Goal: Information Seeking & Learning: Learn about a topic

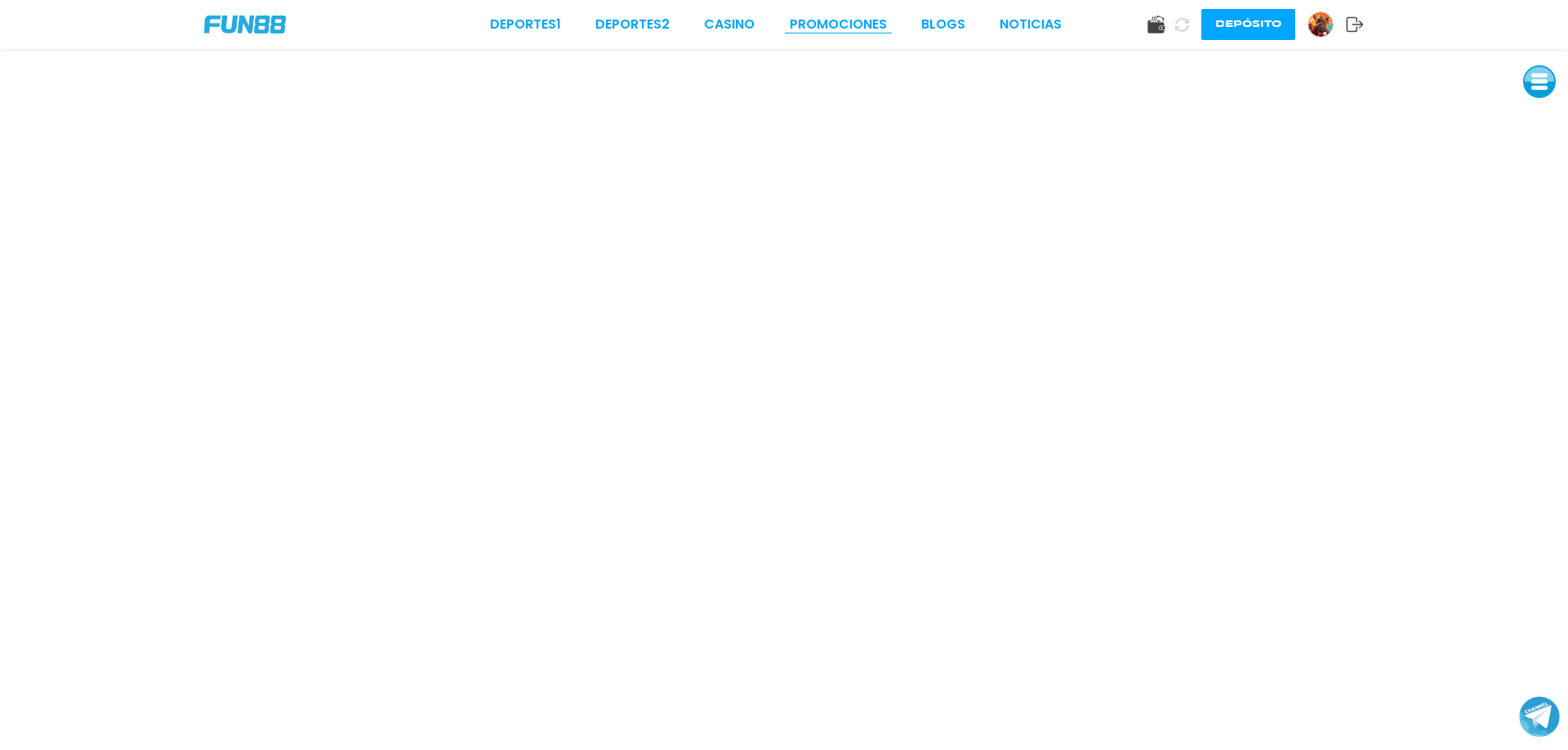
click at [822, 22] on link "Promociones" at bounding box center [838, 24] width 97 height 20
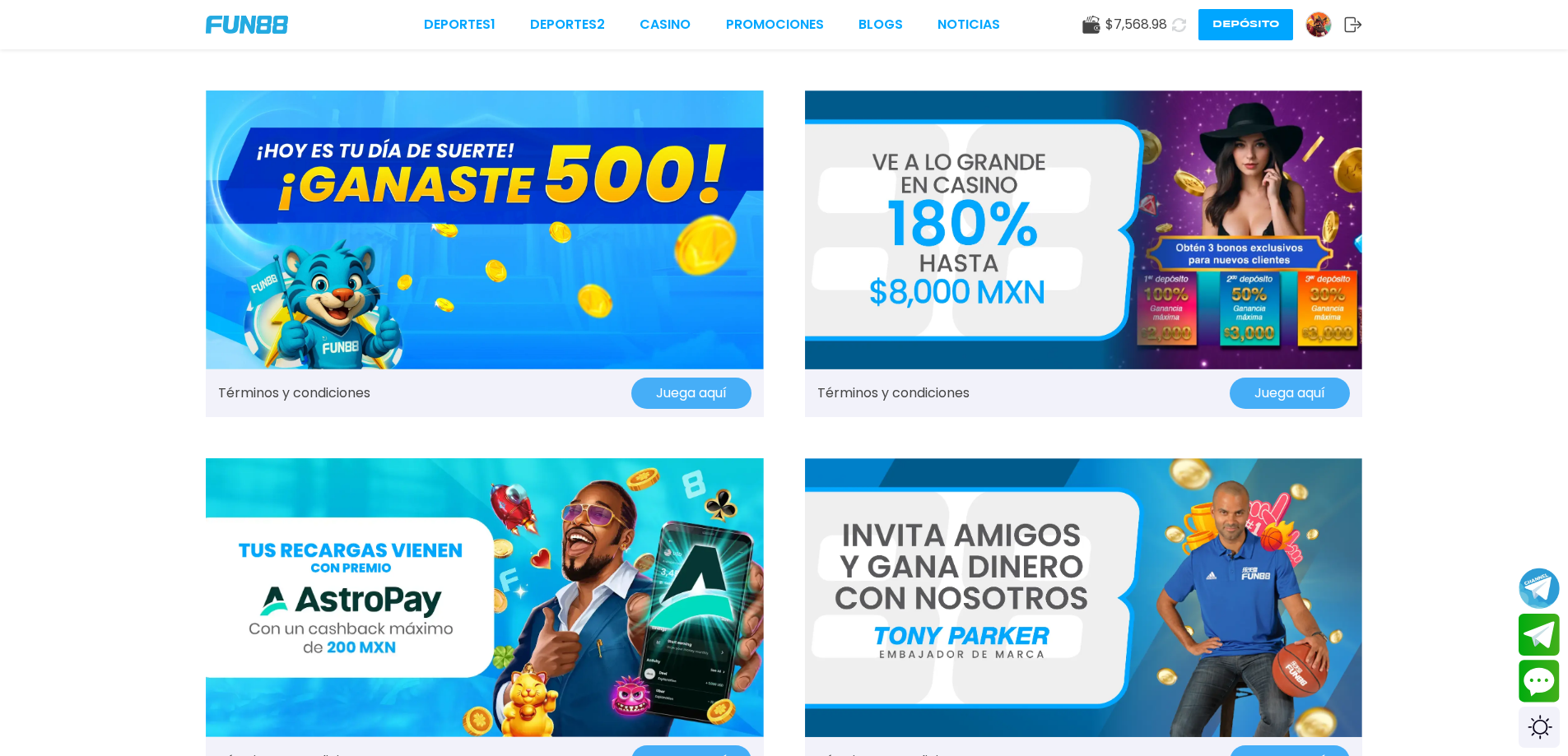
click at [637, 263] on img at bounding box center [484, 230] width 558 height 279
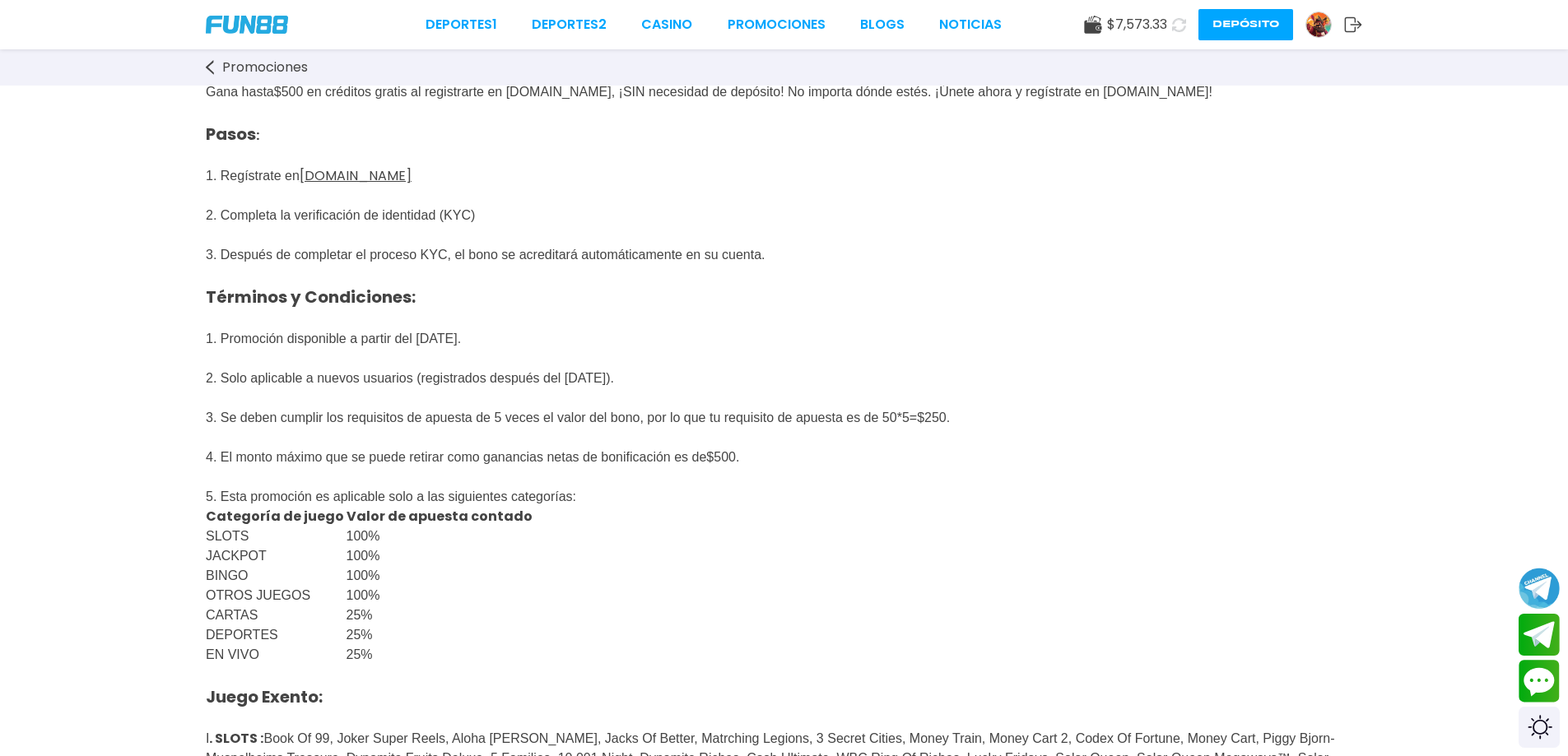
scroll to position [219, 0]
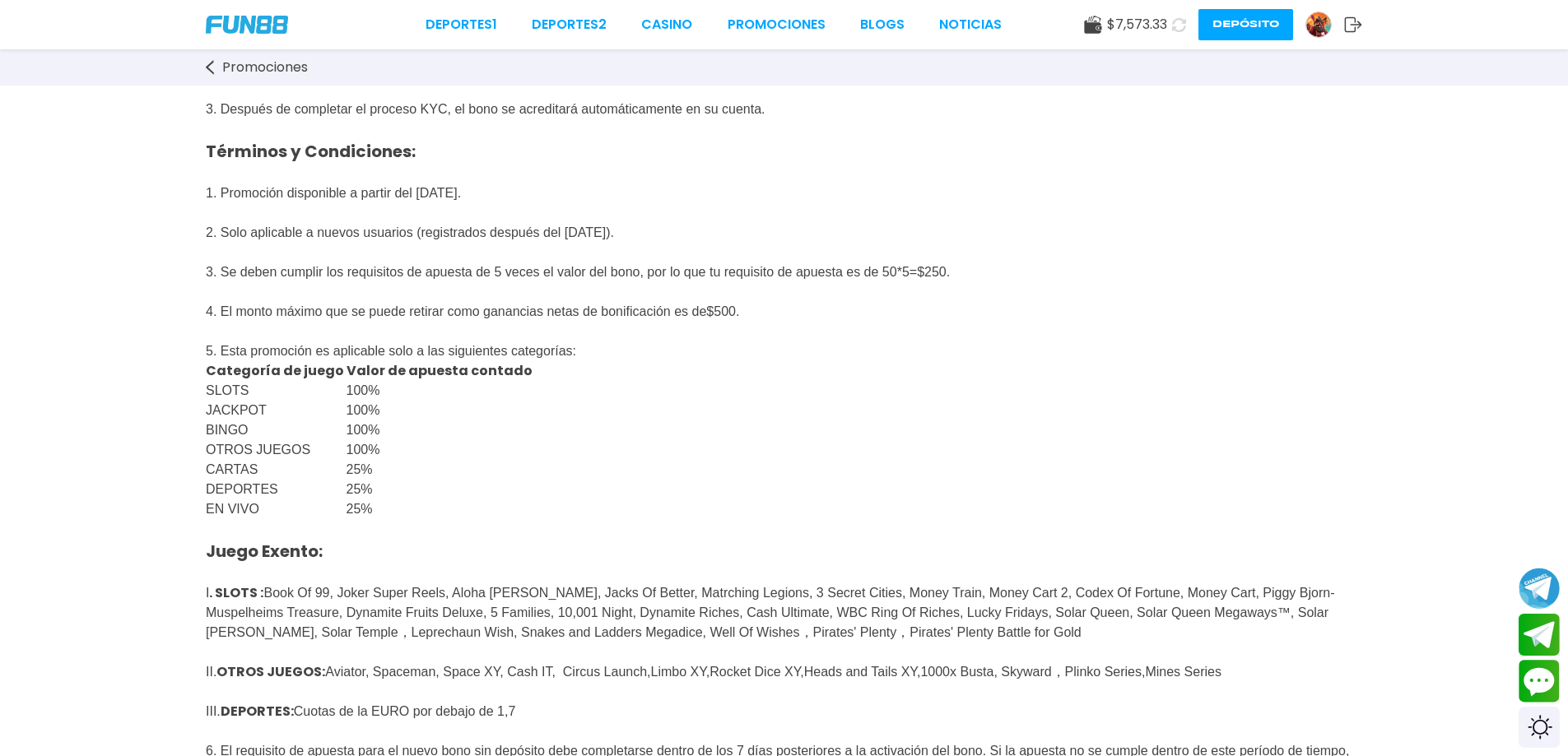
click at [258, 30] on img at bounding box center [247, 24] width 83 height 18
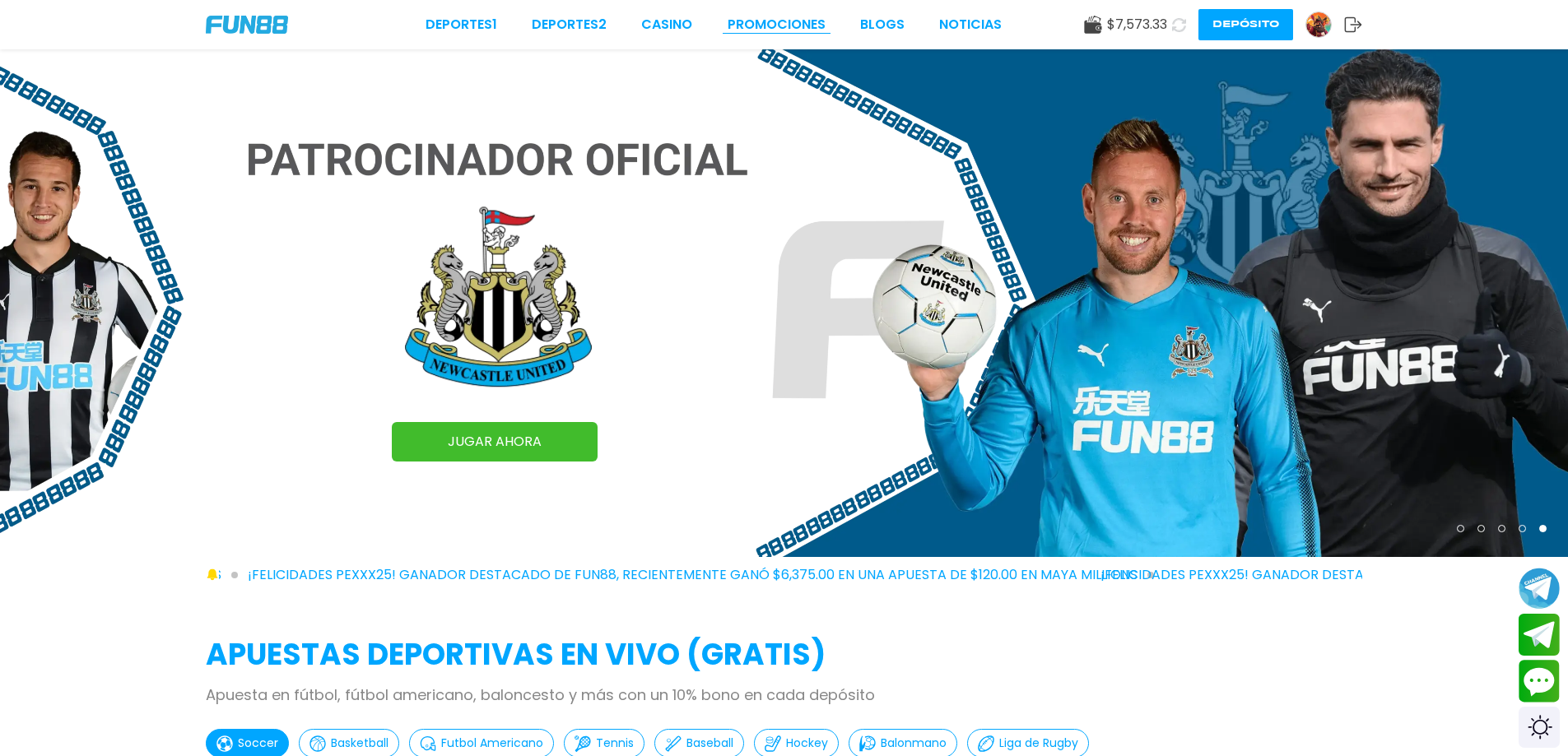
click at [805, 24] on link "Promociones" at bounding box center [776, 24] width 98 height 20
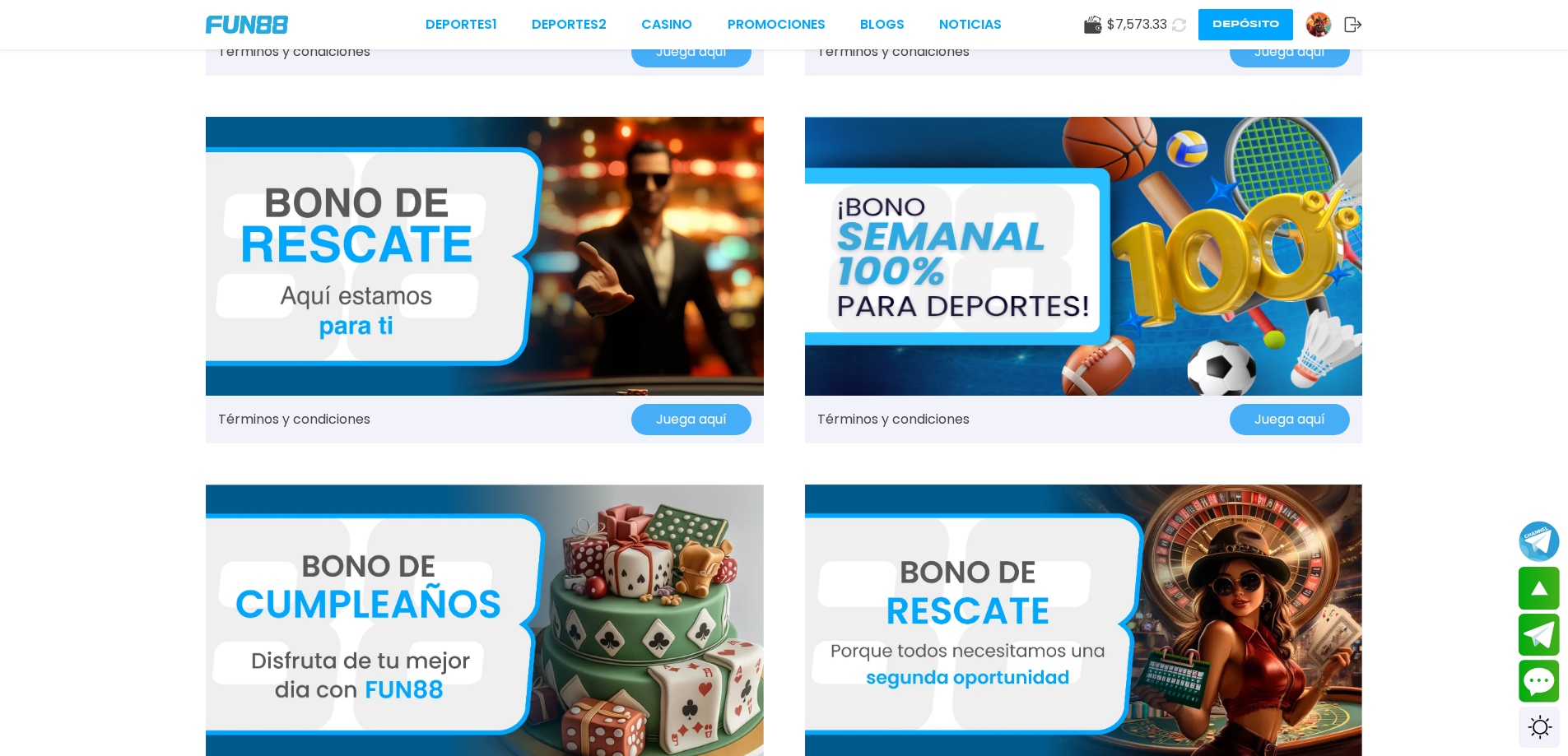
scroll to position [1426, 0]
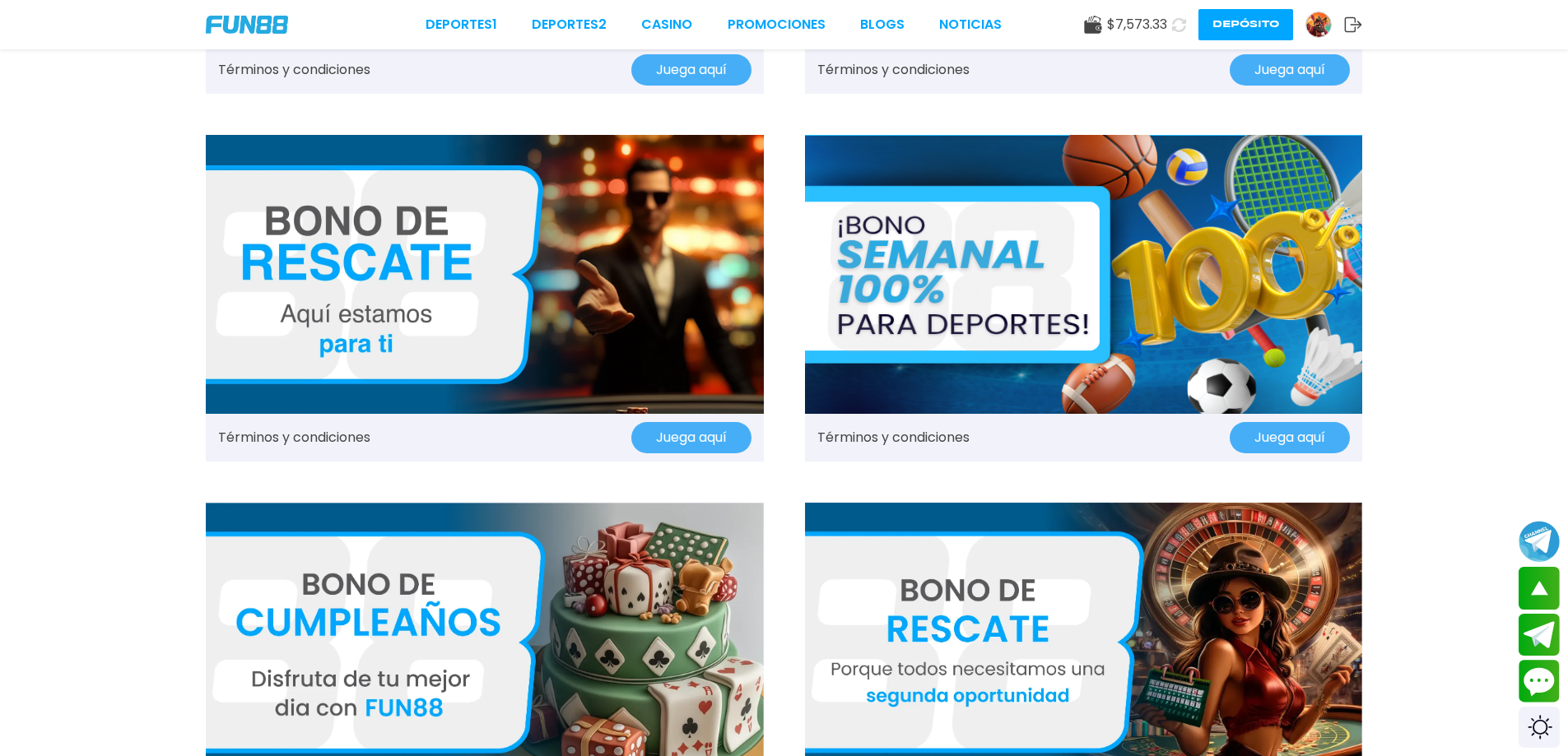
click at [1018, 638] on img at bounding box center [1084, 643] width 558 height 279
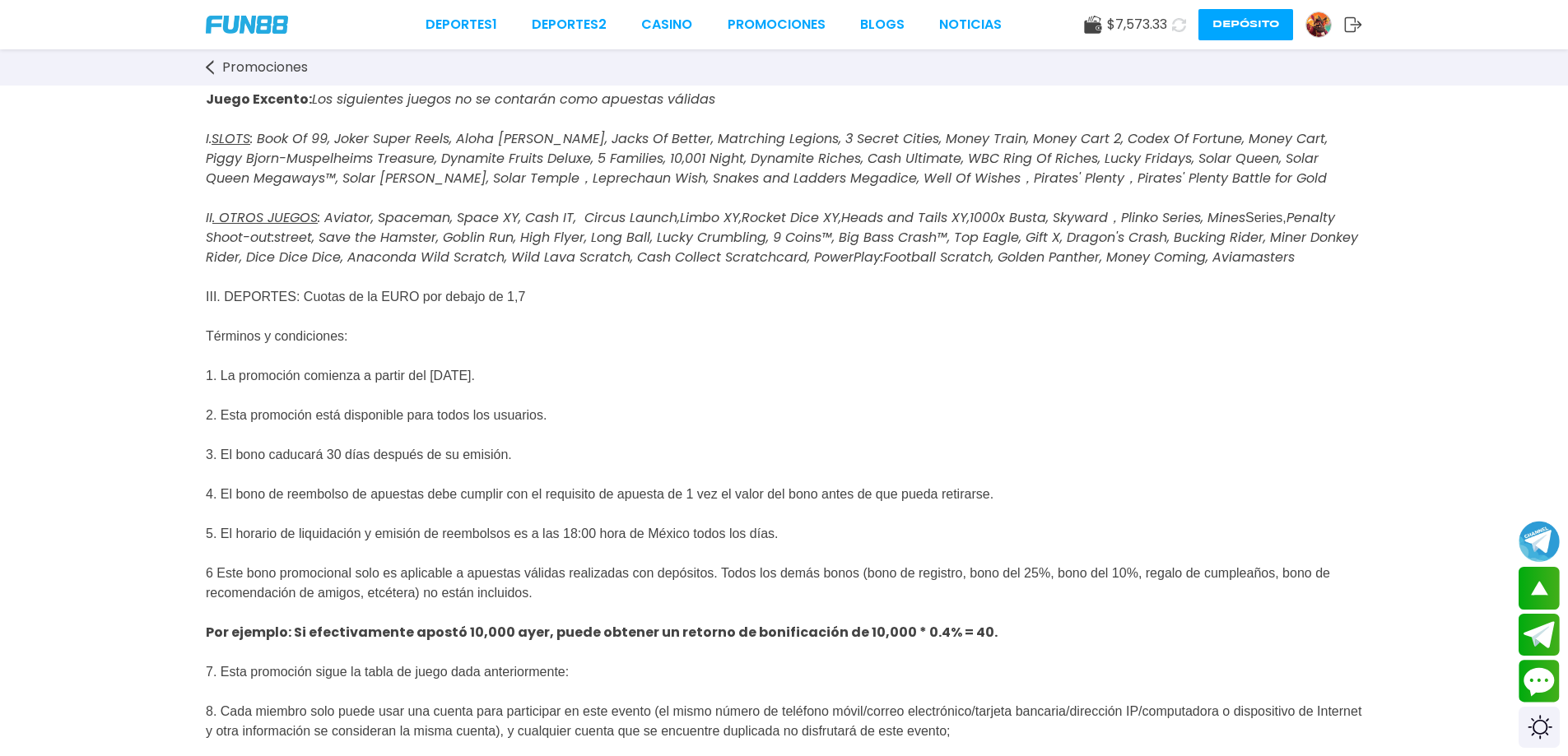
scroll to position [548, 0]
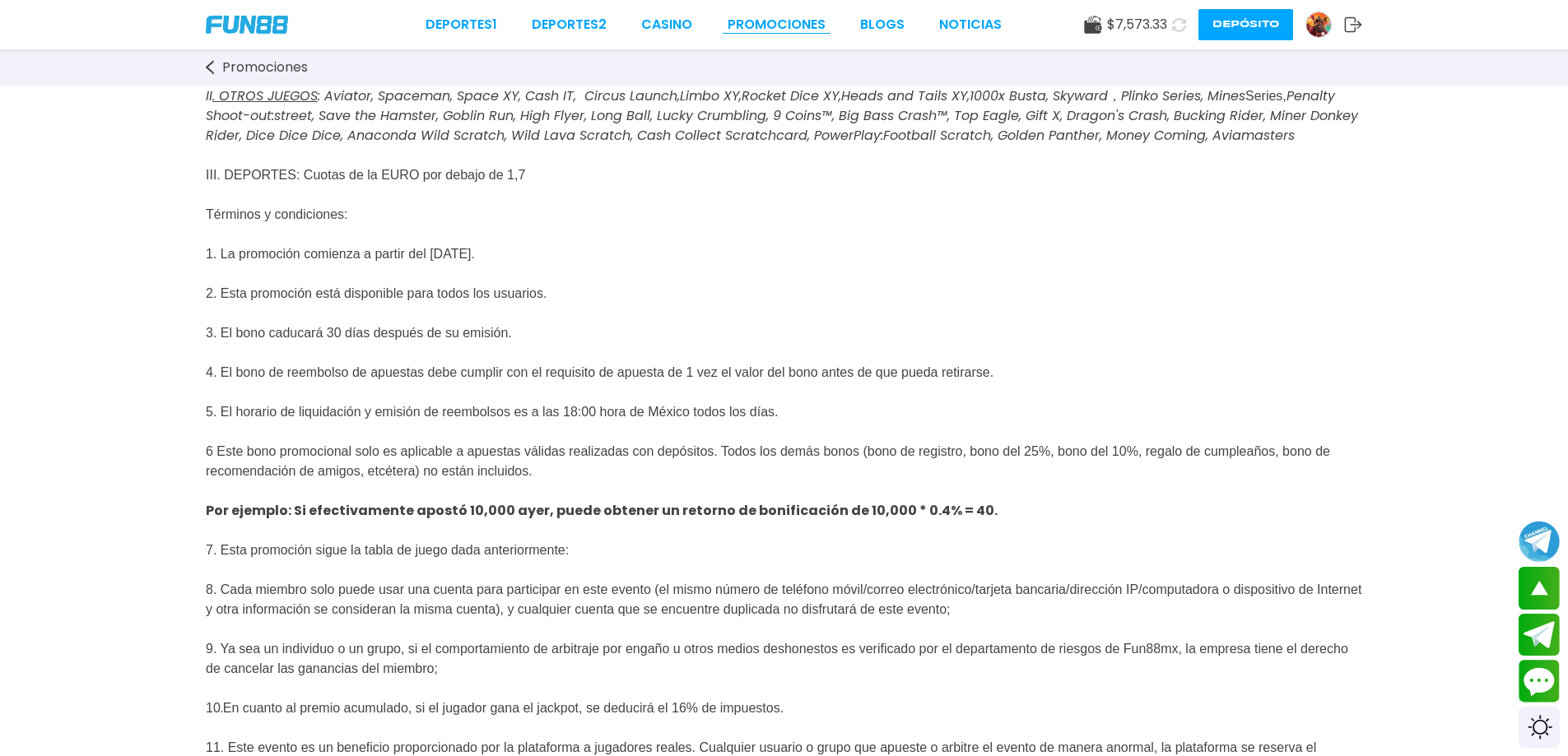
click at [771, 28] on link "Promociones" at bounding box center [776, 24] width 98 height 20
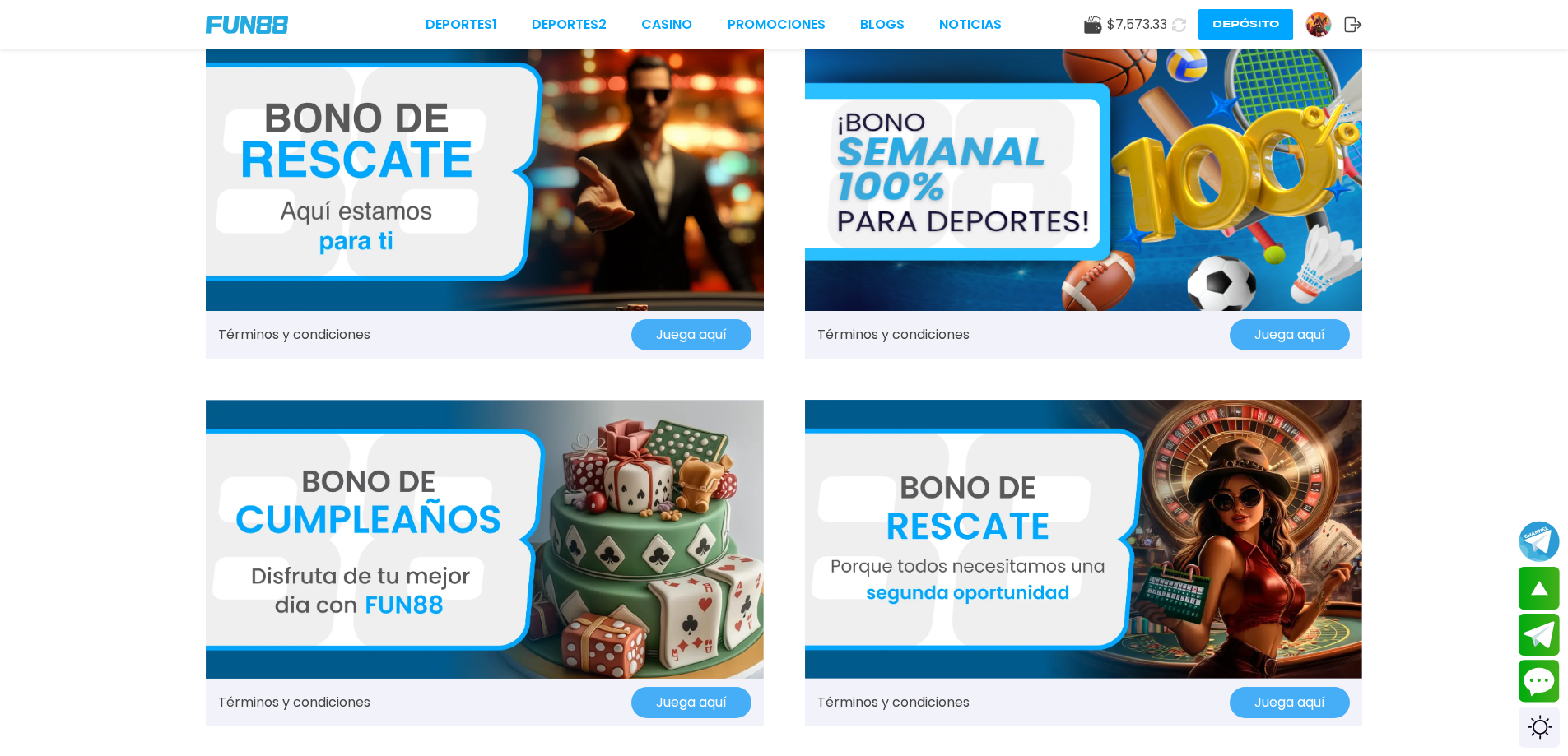
scroll to position [1426, 0]
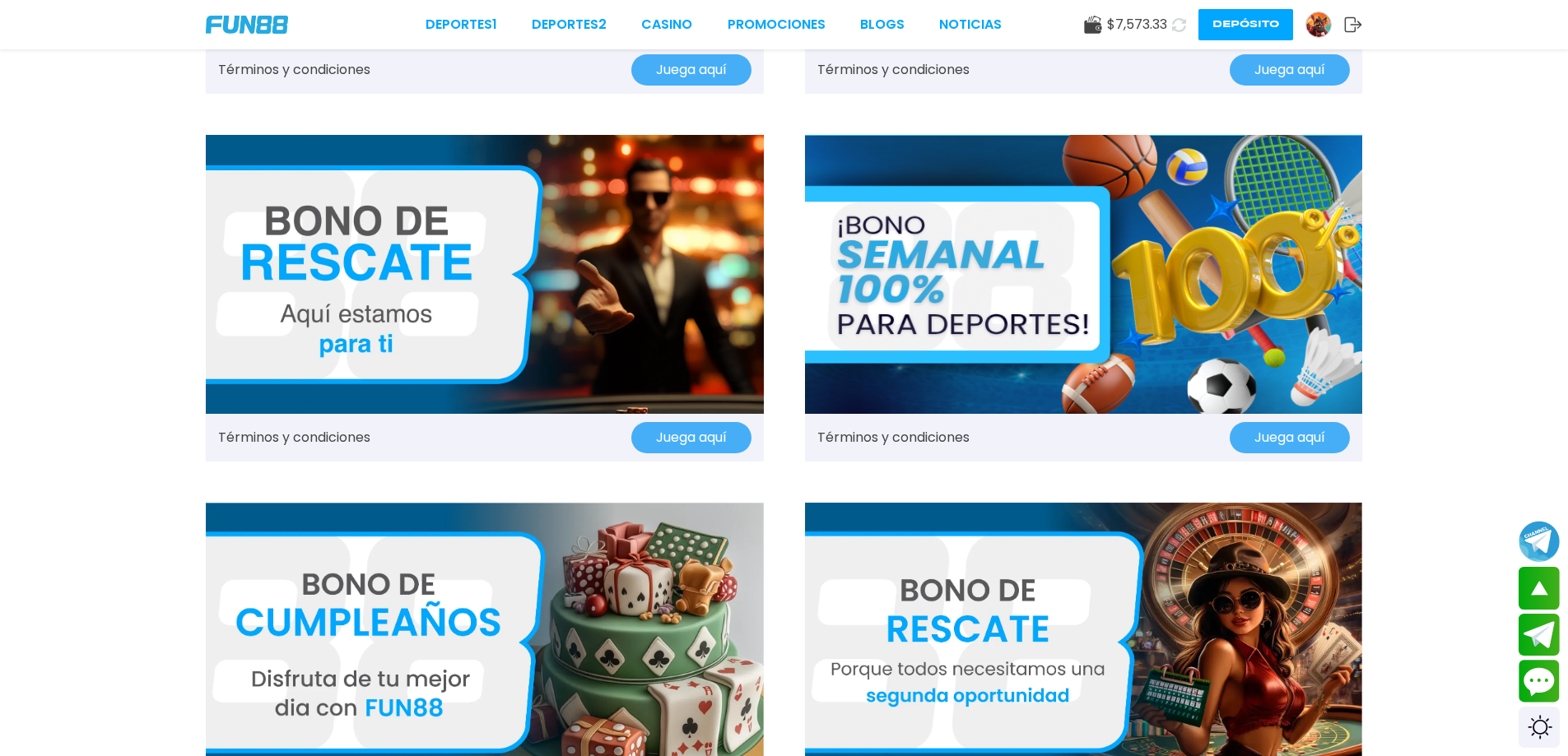
click at [651, 271] on img at bounding box center [484, 275] width 558 height 279
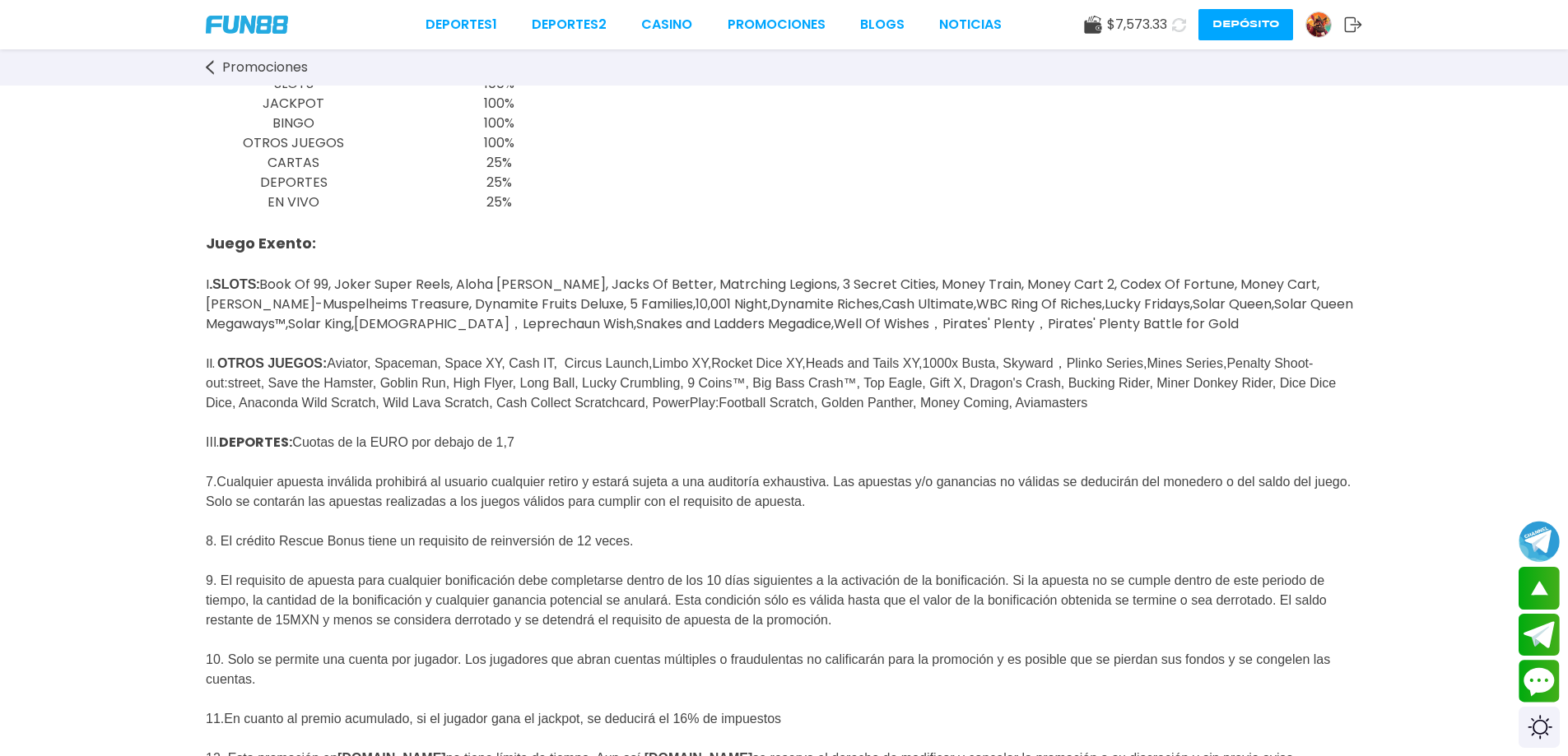
scroll to position [548, 0]
